Goal: Obtain resource: Download file/media

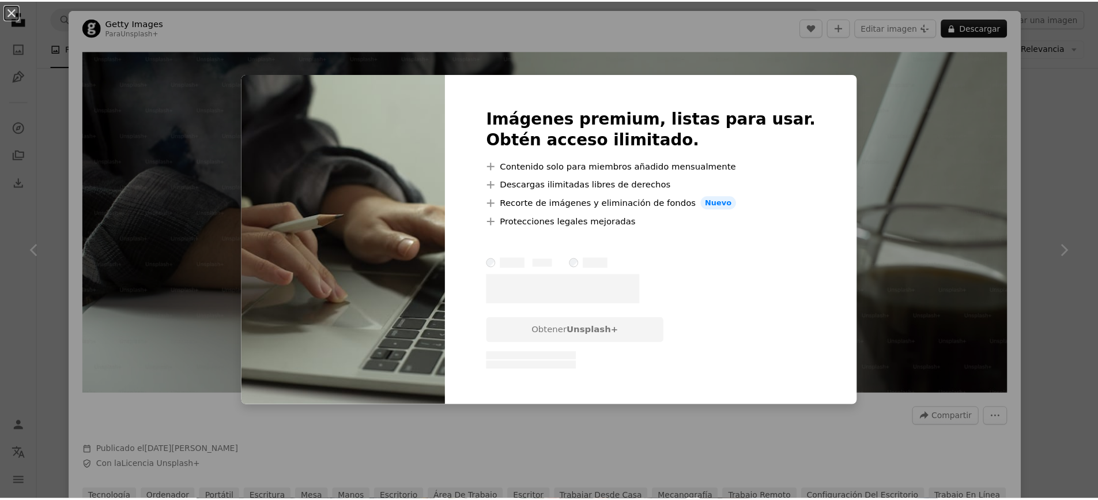
scroll to position [6058, 0]
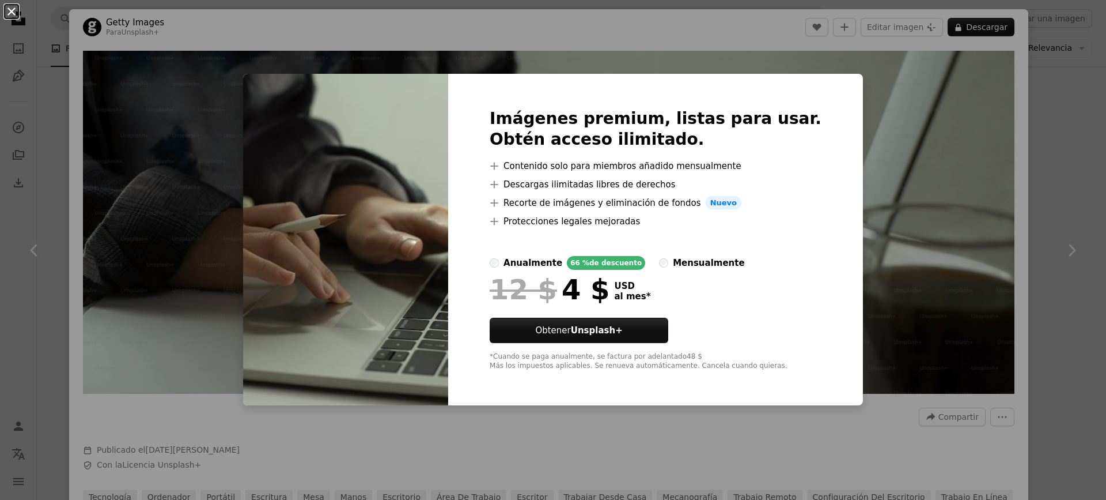
click at [12, 12] on button "An X shape" at bounding box center [12, 12] width 14 height 14
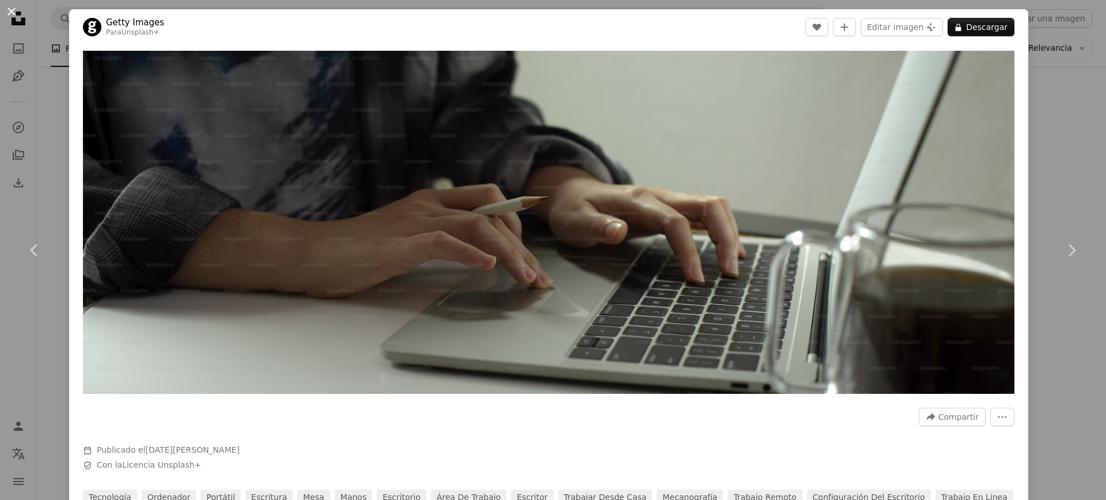
click at [7, 9] on button "An X shape" at bounding box center [12, 12] width 14 height 14
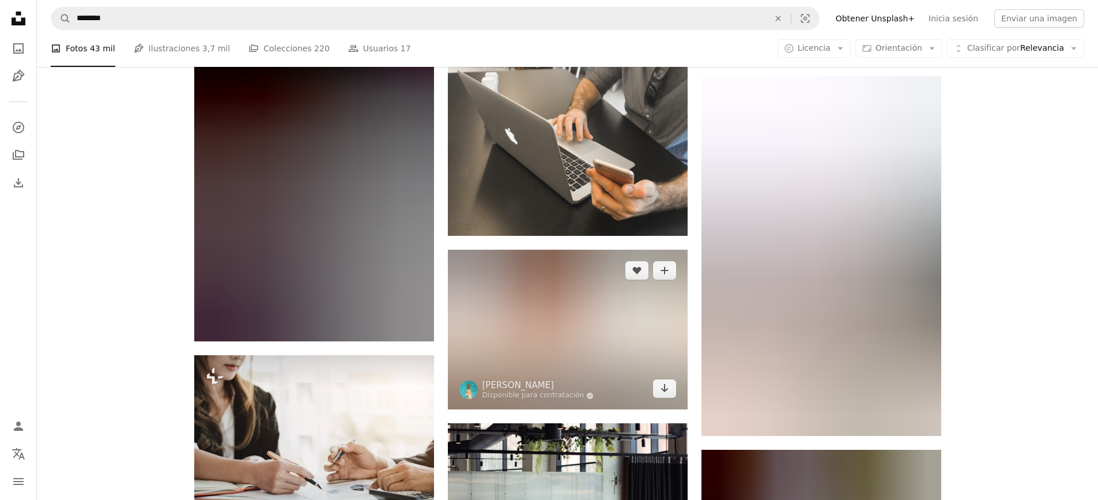
scroll to position [29914, 0]
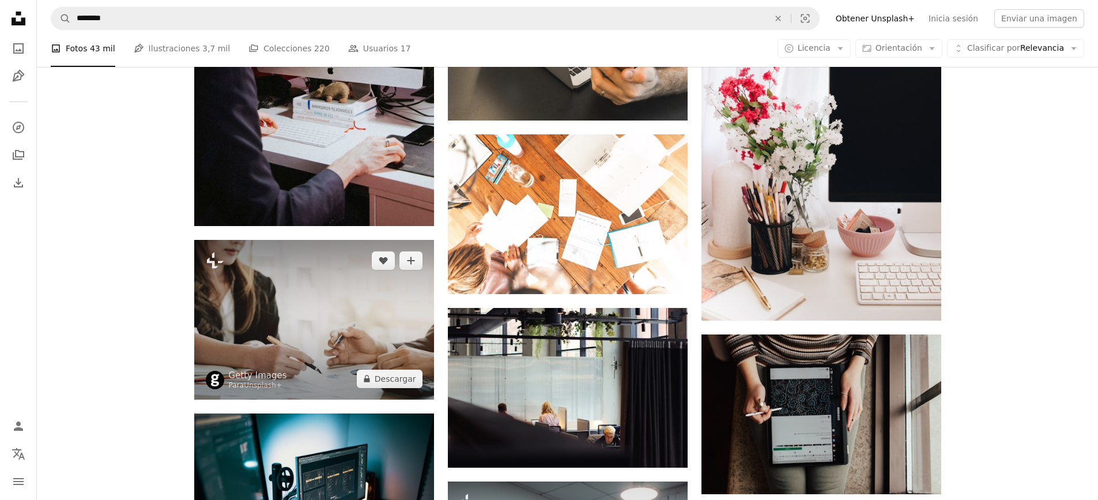
click at [300, 337] on img at bounding box center [314, 320] width 240 height 160
click at [323, 308] on img at bounding box center [314, 320] width 240 height 160
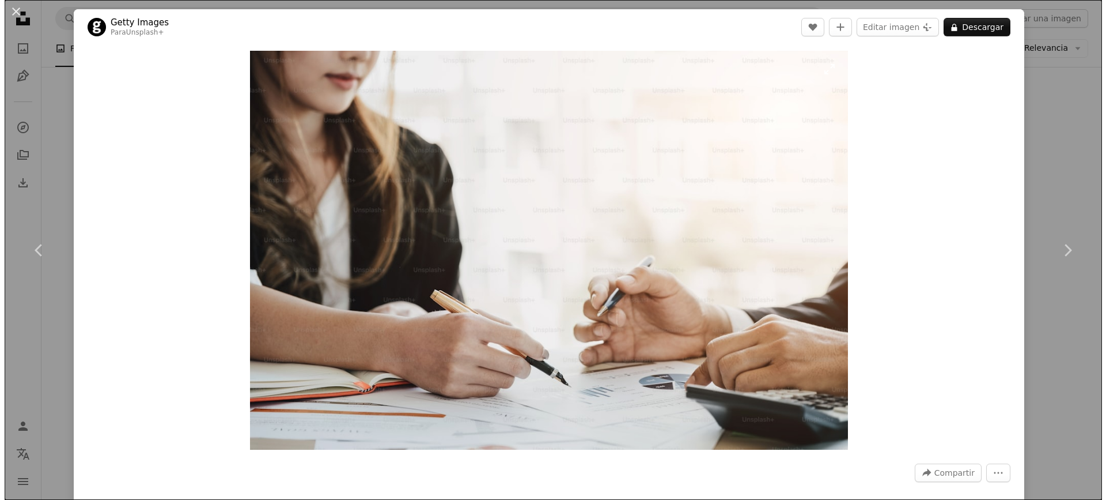
scroll to position [30029, 0]
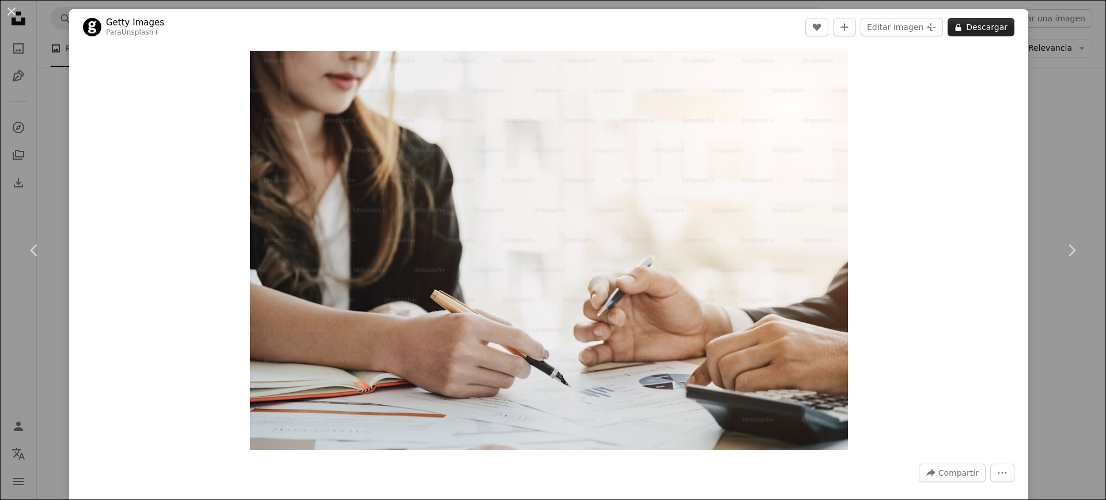
click at [977, 22] on button "A lock Descargar" at bounding box center [981, 27] width 67 height 18
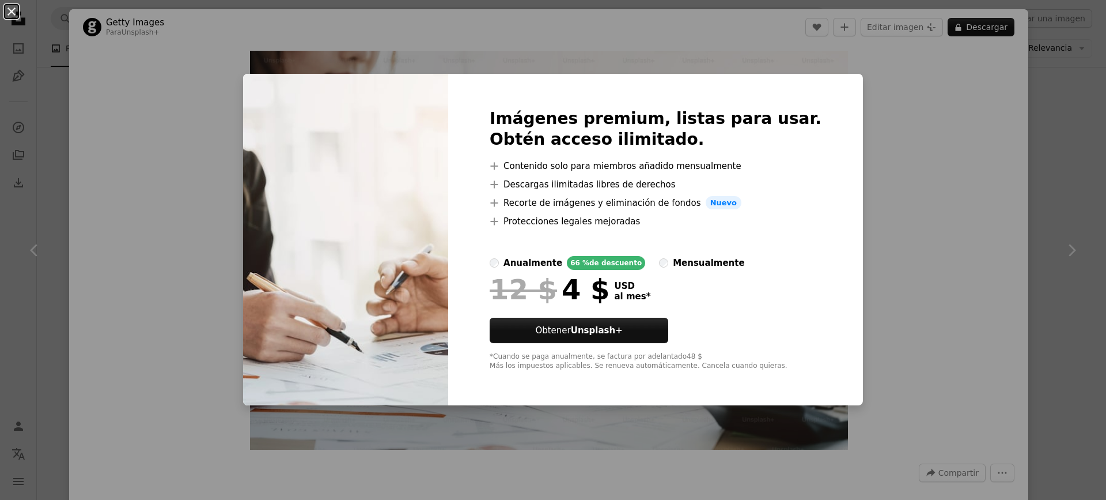
click at [12, 11] on button "An X shape" at bounding box center [12, 12] width 14 height 14
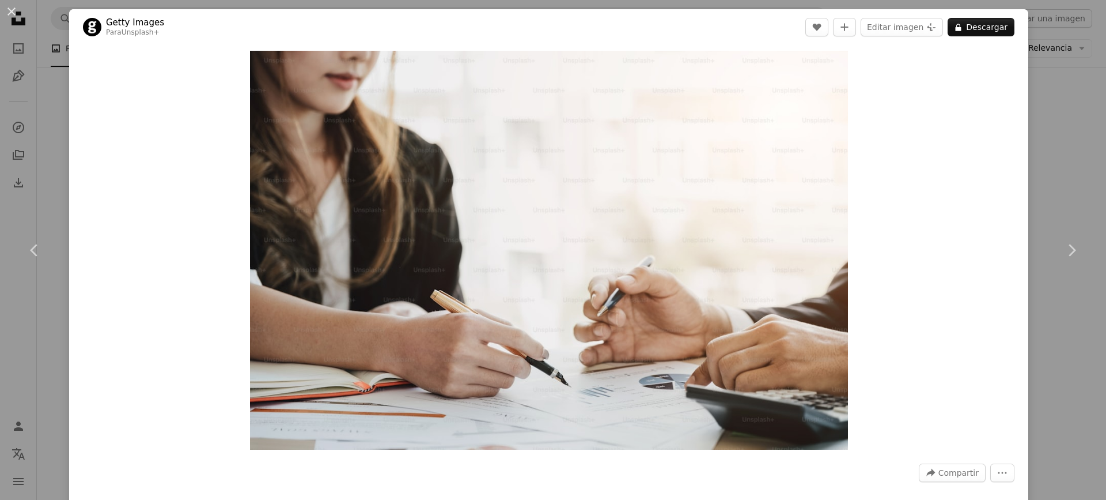
click at [14, 10] on button "An X shape" at bounding box center [12, 12] width 14 height 14
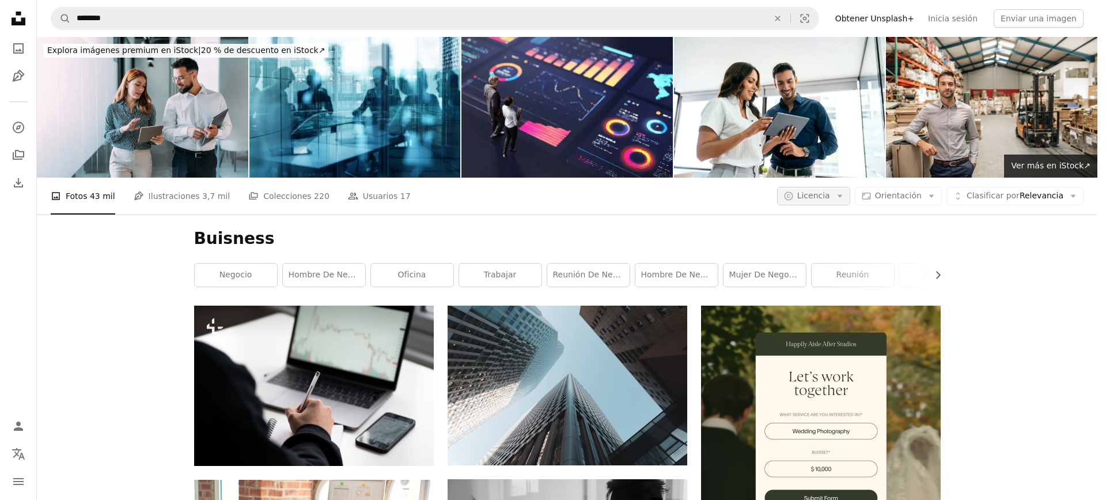
click at [842, 195] on icon "button" at bounding box center [839, 196] width 5 height 3
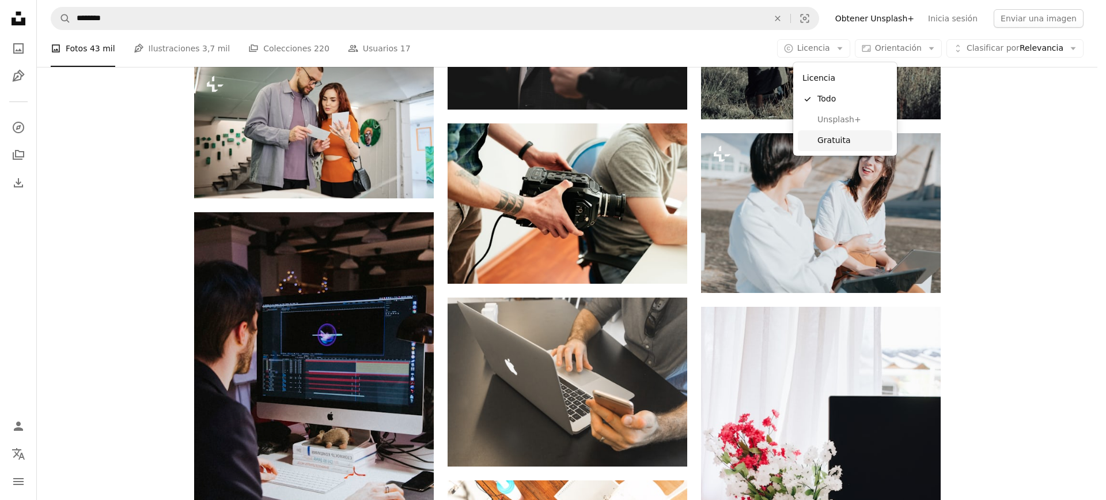
click at [835, 137] on span "Gratuita" at bounding box center [853, 141] width 70 height 12
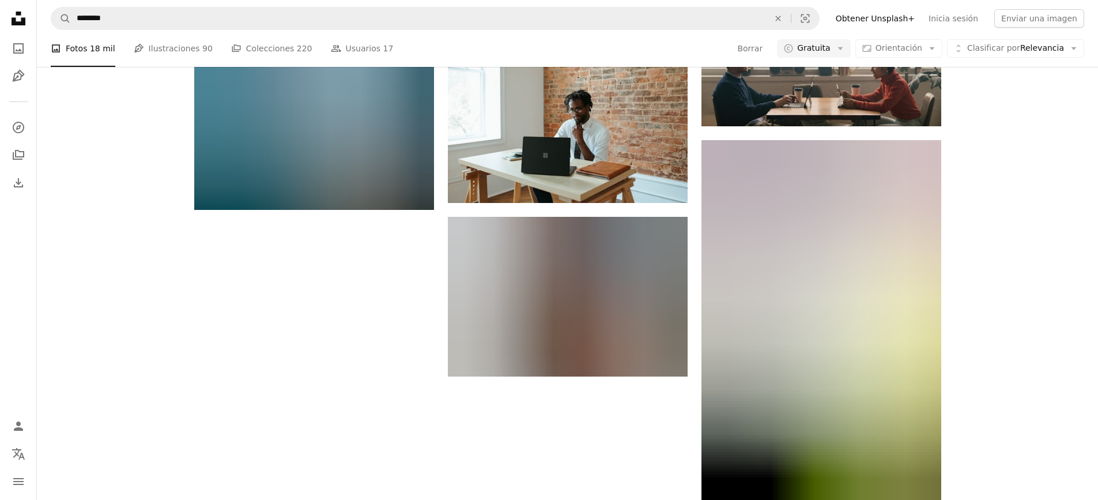
scroll to position [11121, 0]
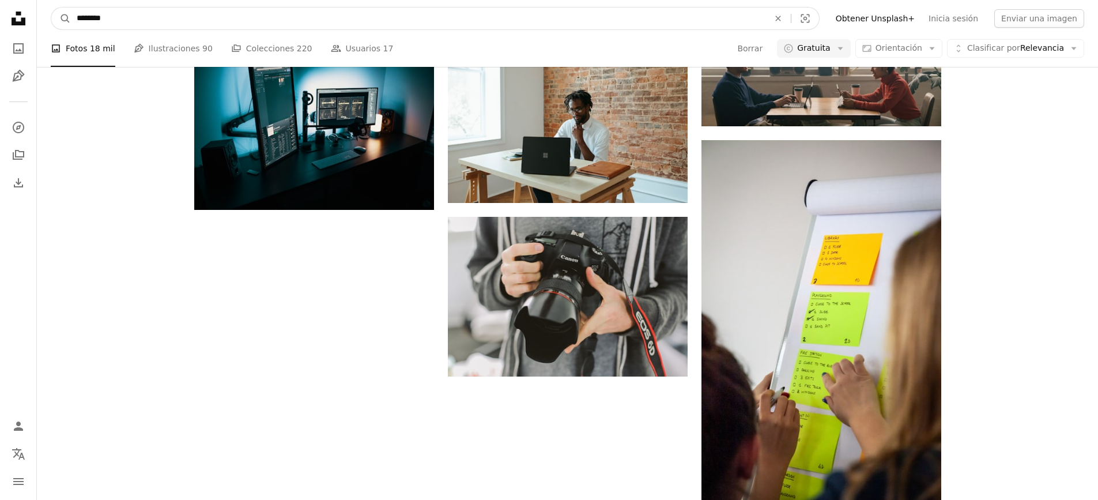
drag, startPoint x: 114, startPoint y: 15, endPoint x: -252, endPoint y: 48, distance: 367.4
type input "**********"
click at [51, 7] on button "A magnifying glass" at bounding box center [61, 18] width 20 height 22
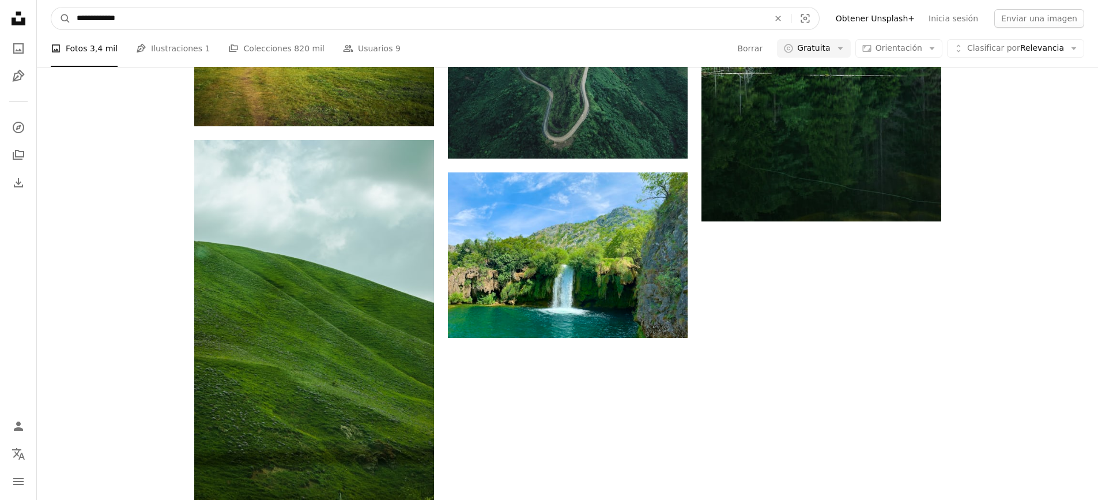
drag, startPoint x: 93, startPoint y: 28, endPoint x: -291, endPoint y: 82, distance: 387.6
type input "**********"
click button "A magnifying glass" at bounding box center [61, 18] width 20 height 22
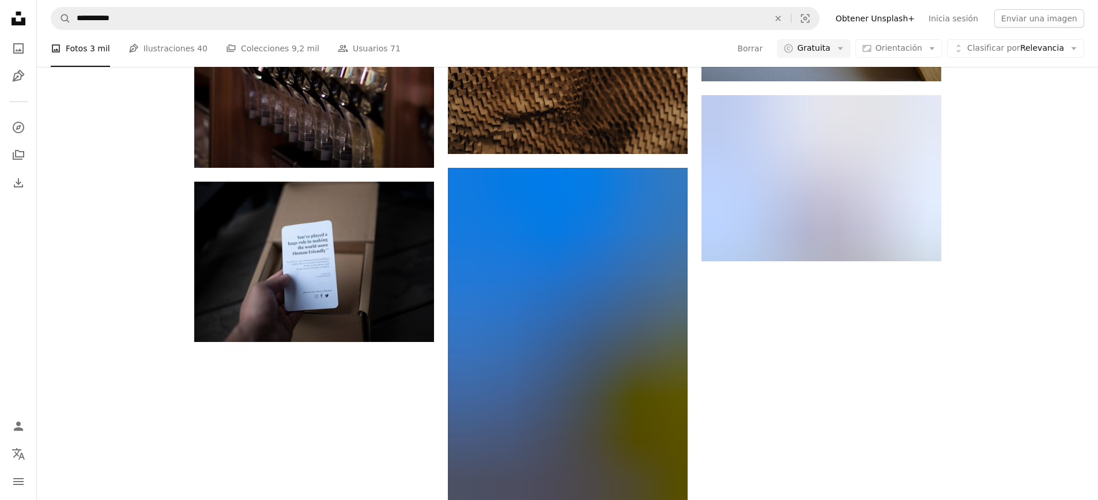
scroll to position [4091, 0]
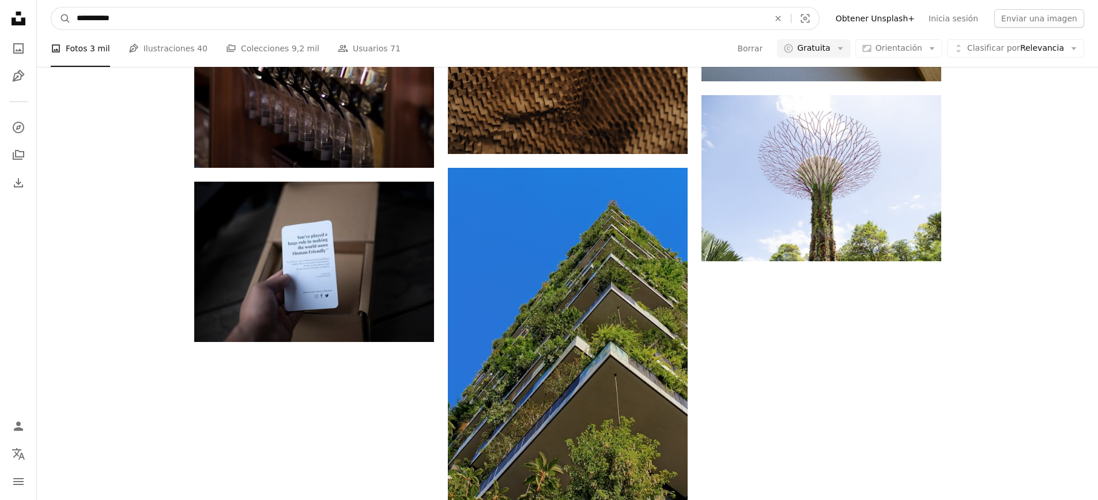
drag, startPoint x: 82, startPoint y: 29, endPoint x: -432, endPoint y: 101, distance: 519.1
type input "**********"
click at [51, 7] on button "A magnifying glass" at bounding box center [61, 18] width 20 height 22
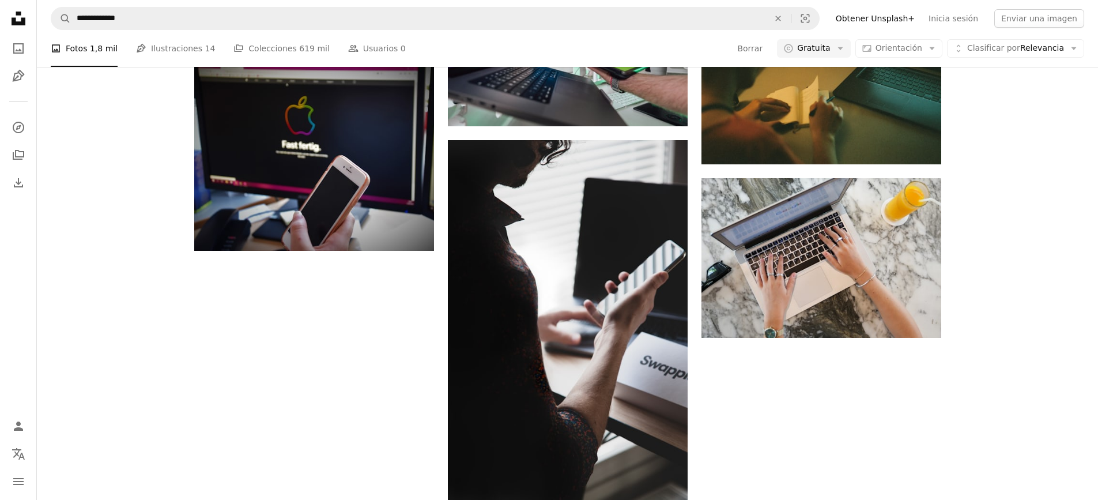
scroll to position [3227, 0]
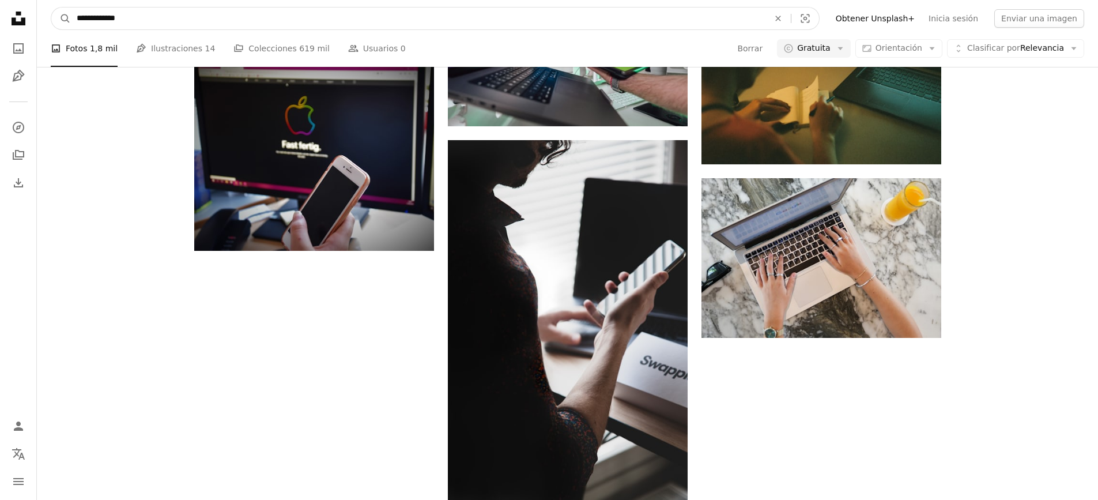
click at [157, 19] on input "**********" at bounding box center [418, 18] width 694 height 22
type input "**********"
click button "A magnifying glass" at bounding box center [61, 18] width 20 height 22
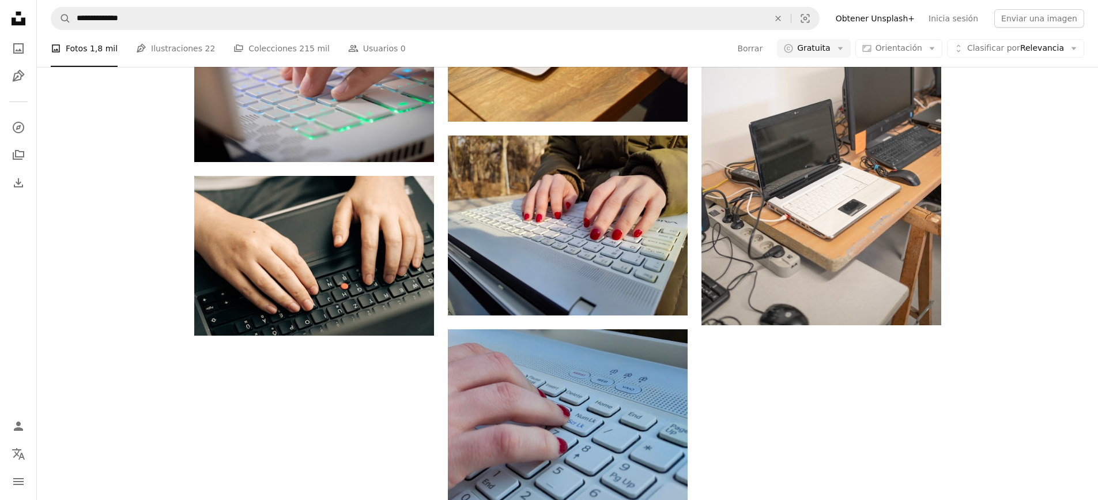
scroll to position [288, 0]
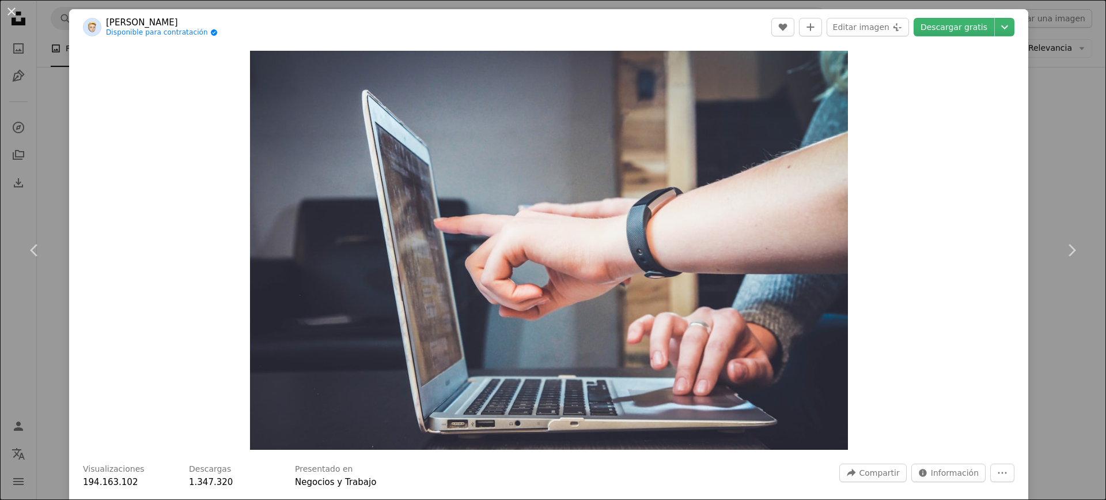
click at [10, 7] on button "An X shape" at bounding box center [12, 12] width 14 height 14
